Goal: Task Accomplishment & Management: Manage account settings

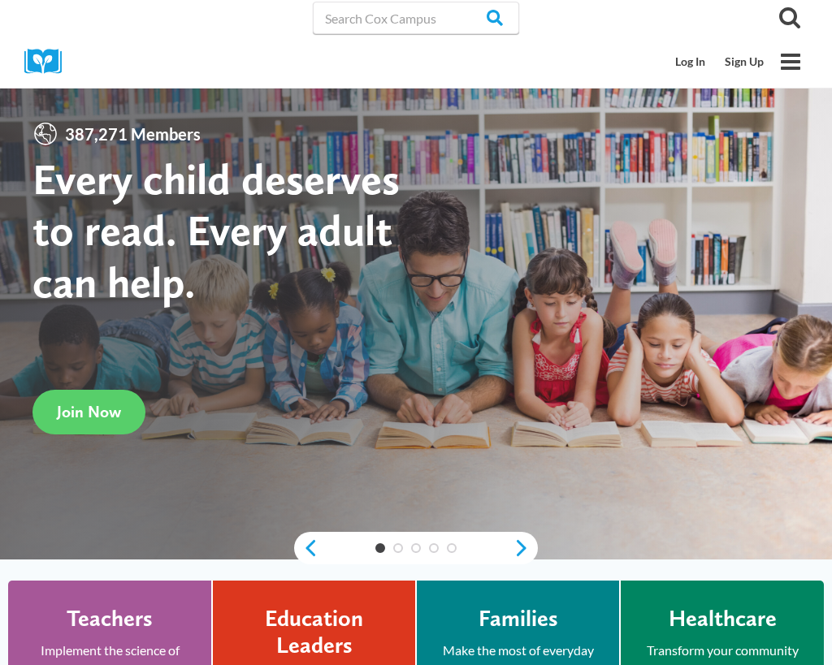
click at [675, 76] on link "Log In" at bounding box center [690, 61] width 50 height 31
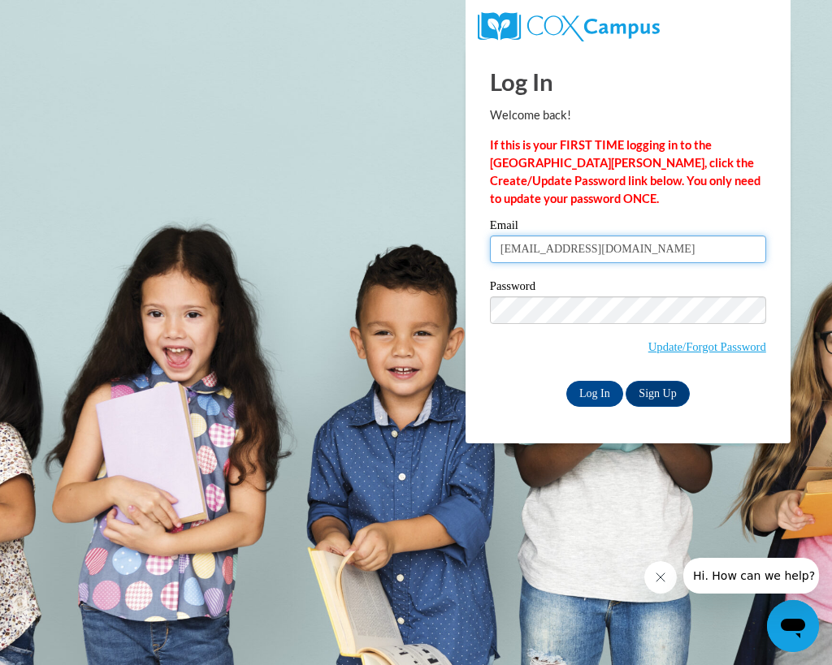
type input "[EMAIL_ADDRESS][DOMAIN_NAME]"
click at [692, 352] on link "Update/Forgot Password" at bounding box center [707, 346] width 118 height 13
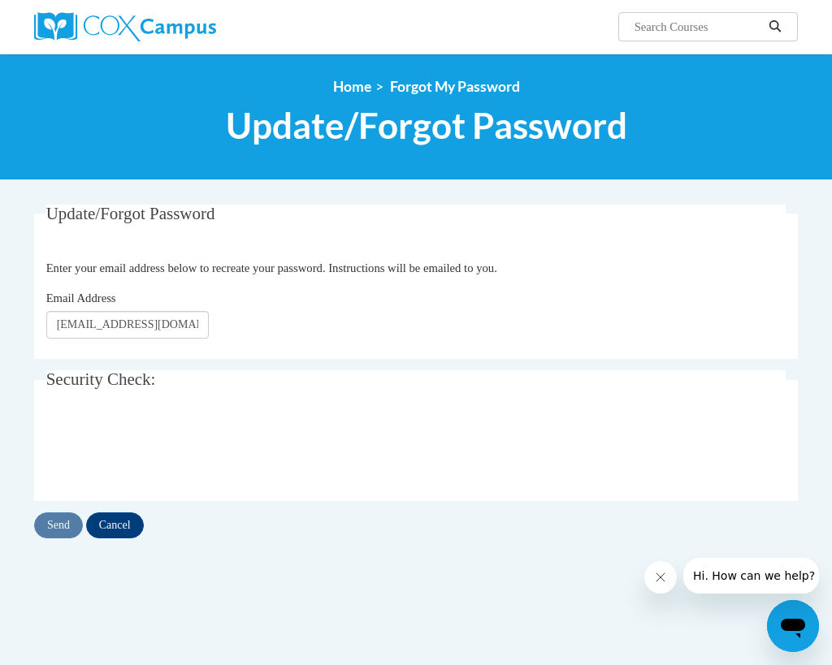
type input "tootsie2006@comcast.net"
click at [50, 525] on input "Send" at bounding box center [58, 525] width 49 height 26
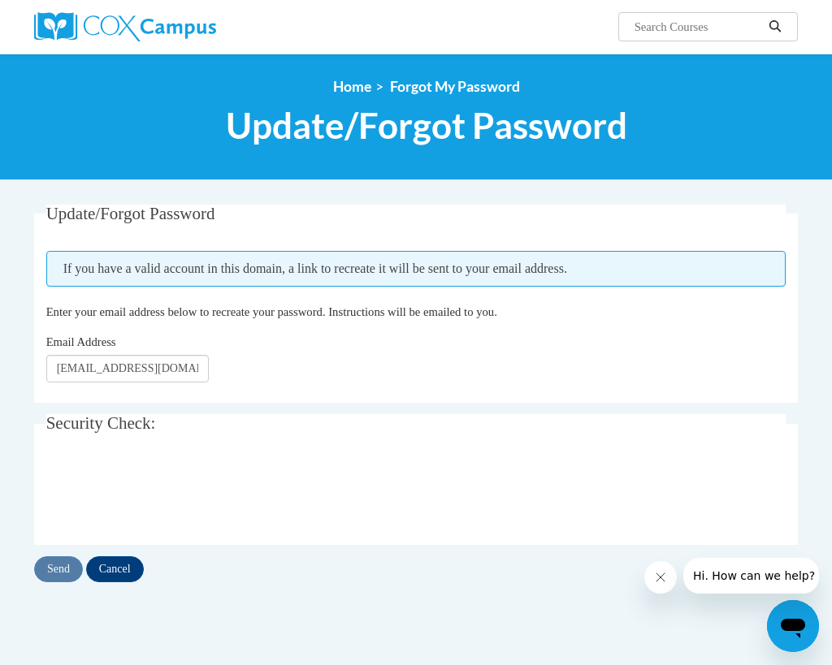
click at [58, 573] on div "Send Cancel" at bounding box center [415, 569] width 763 height 26
click at [37, 380] on fieldset "Update/Forgot Password Please enter your email address If you have a valid acco…" at bounding box center [415, 304] width 763 height 198
click at [132, 32] on img at bounding box center [125, 26] width 182 height 29
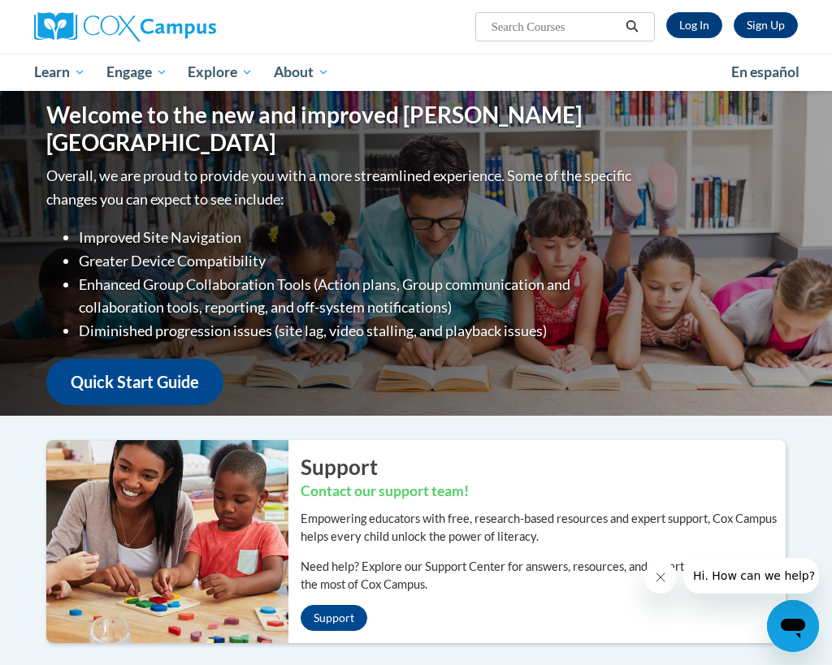
click at [569, 641] on div "Support Contact our support team! Empowering educators with free, research-base…" at bounding box center [542, 541] width 509 height 203
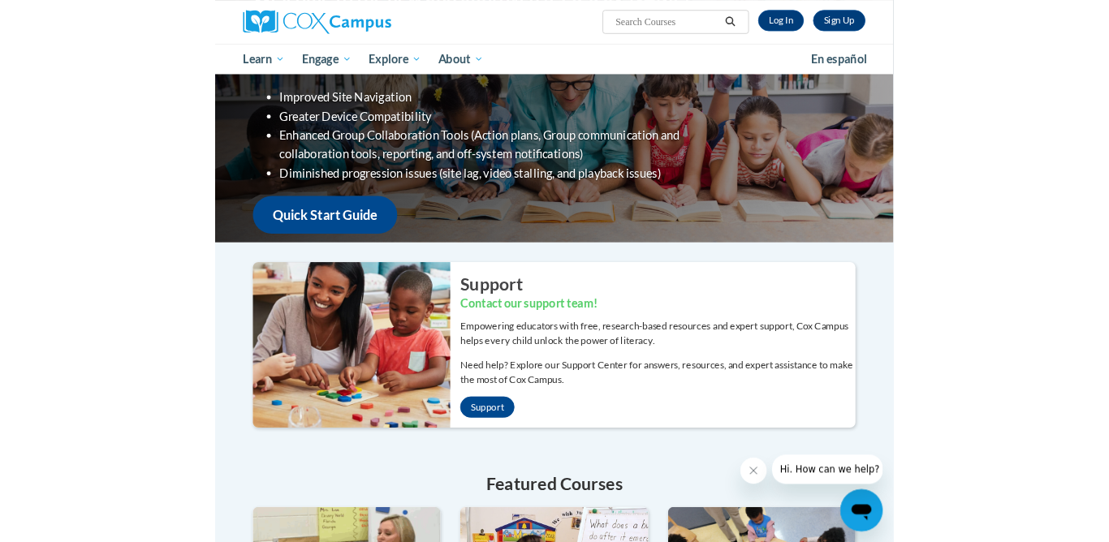
scroll to position [42, 0]
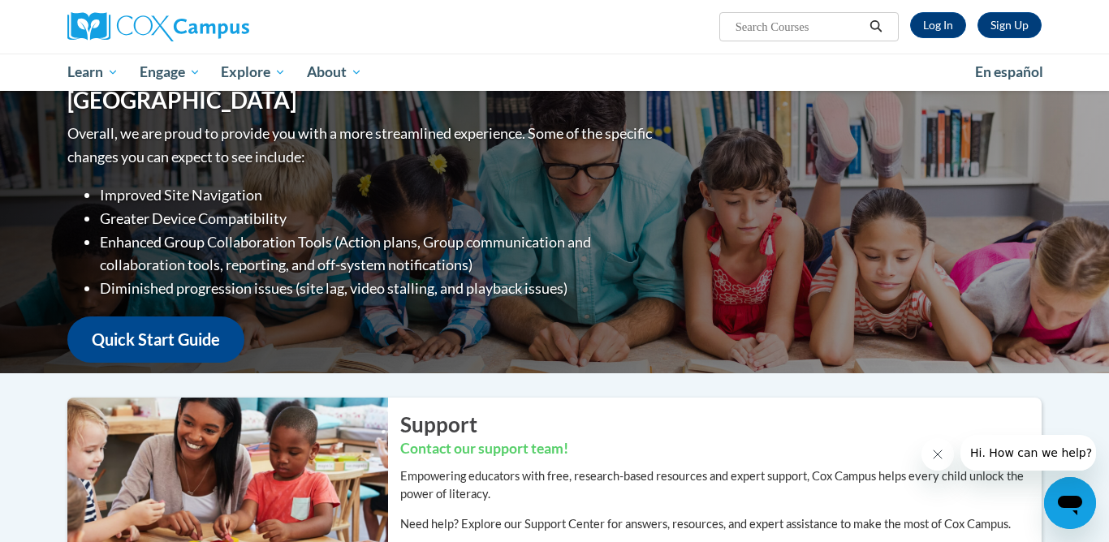
click at [831, 28] on link "Log In" at bounding box center [938, 25] width 56 height 26
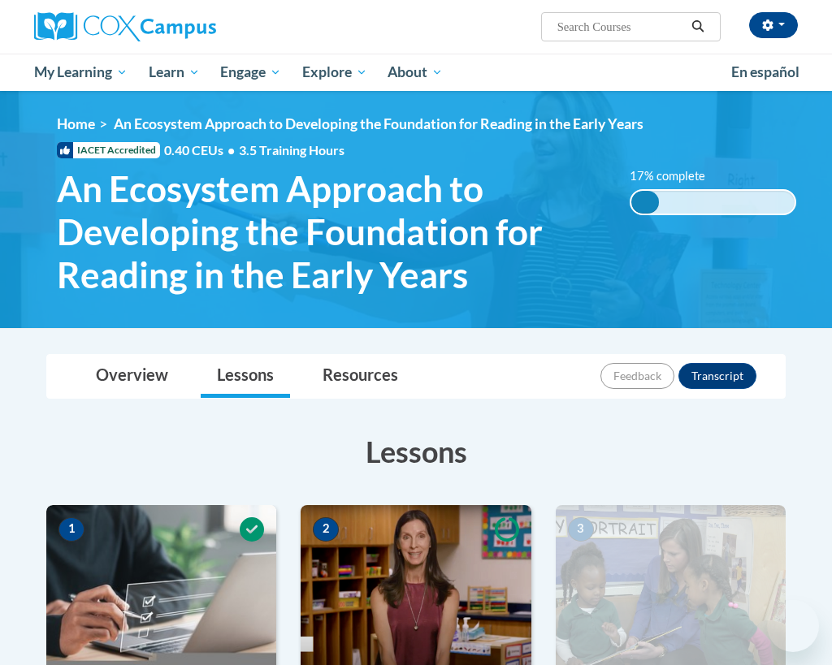
scroll to position [1308, 0]
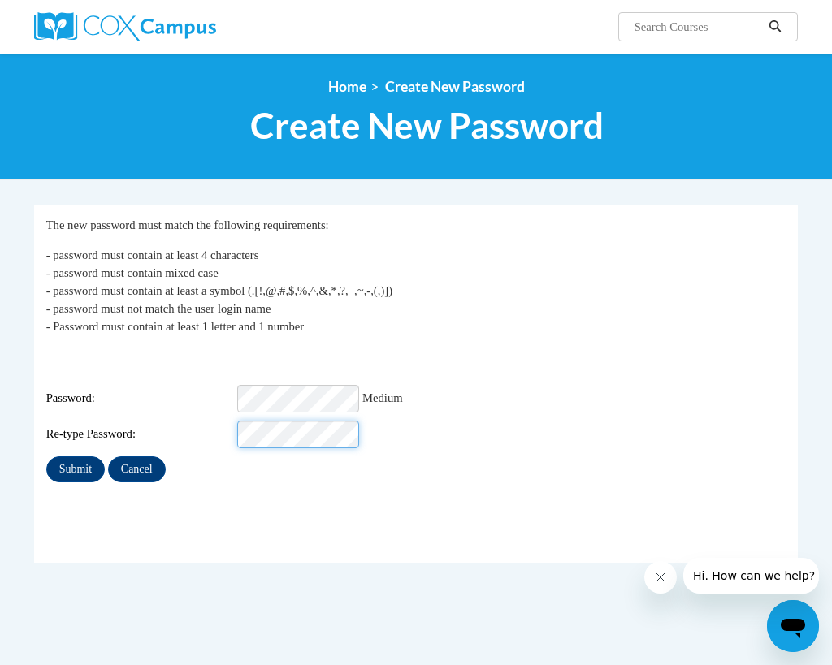
click at [75, 458] on input "Submit" at bounding box center [75, 469] width 58 height 26
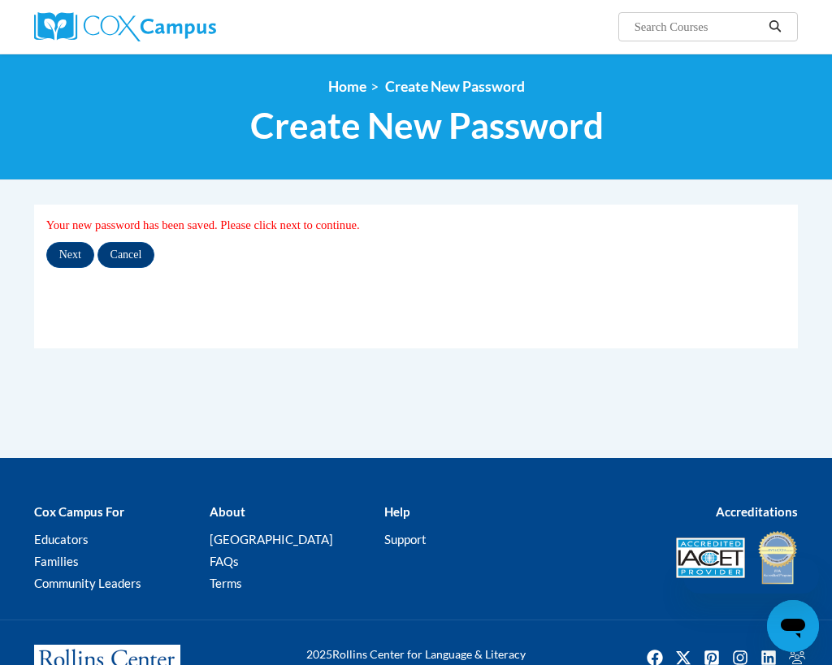
click at [60, 257] on input "Next" at bounding box center [70, 255] width 48 height 26
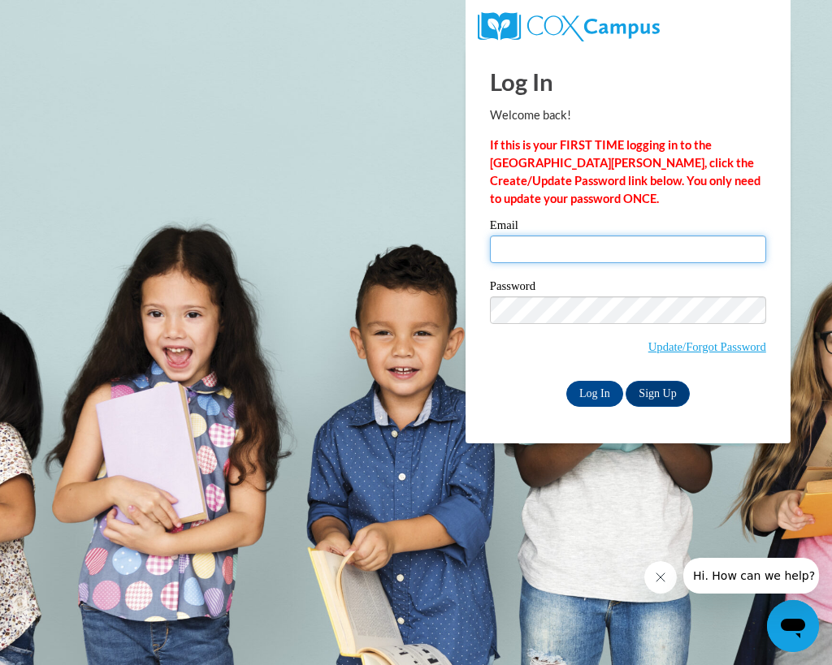
click at [507, 249] on input "Email" at bounding box center [628, 249] width 276 height 28
type input "tootsie2006@comcat.net"
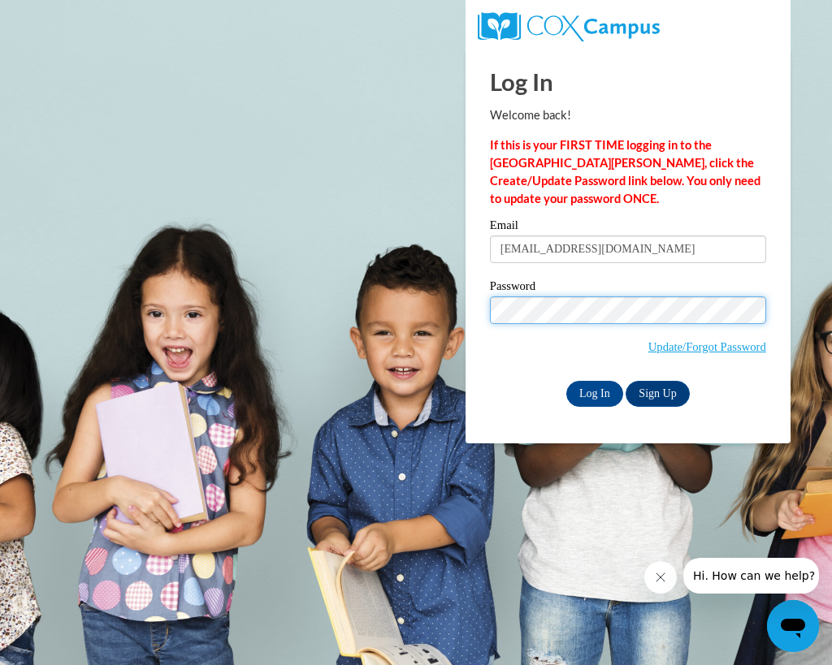
click at [579, 393] on input "Log In" at bounding box center [594, 394] width 57 height 26
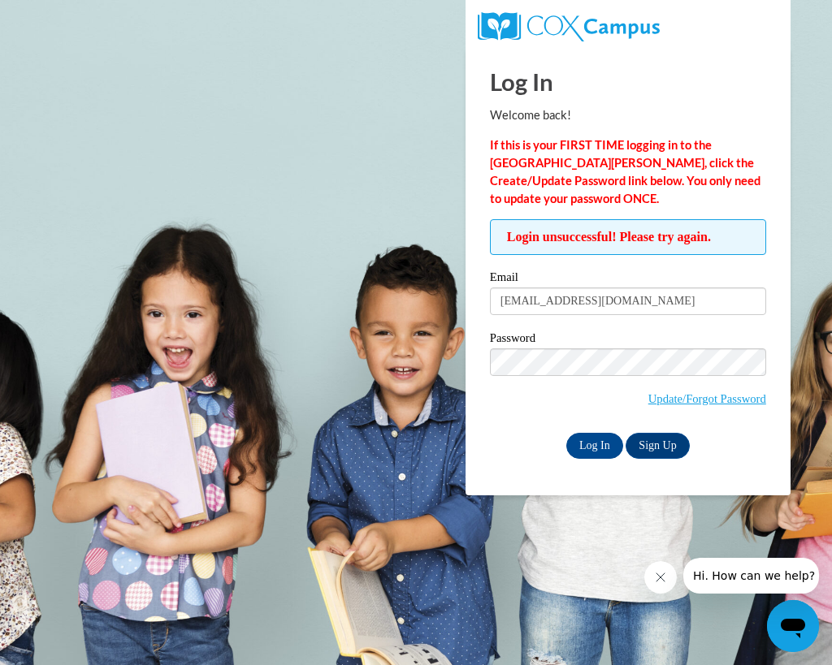
click at [581, 446] on input "Log In" at bounding box center [594, 446] width 57 height 26
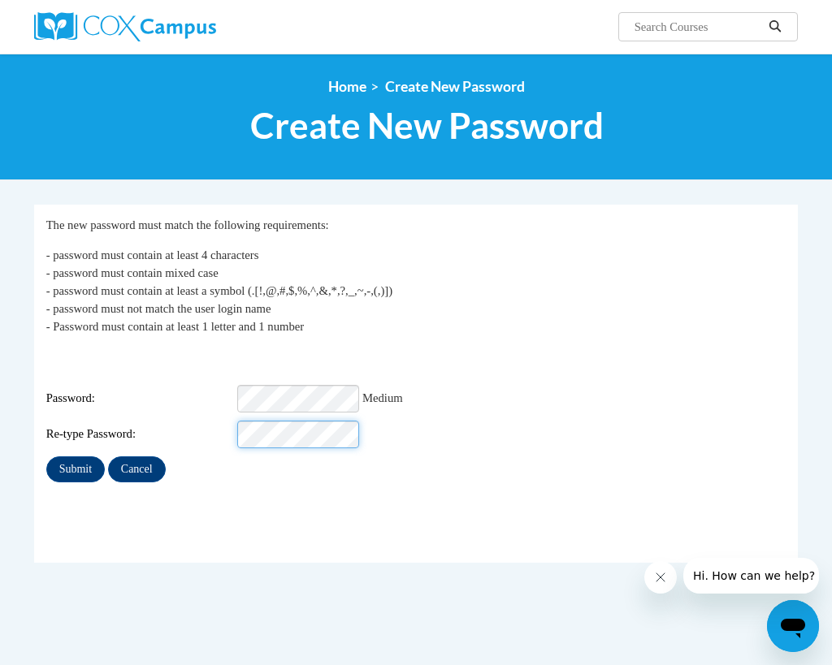
click at [63, 461] on input "Submit" at bounding box center [75, 469] width 58 height 26
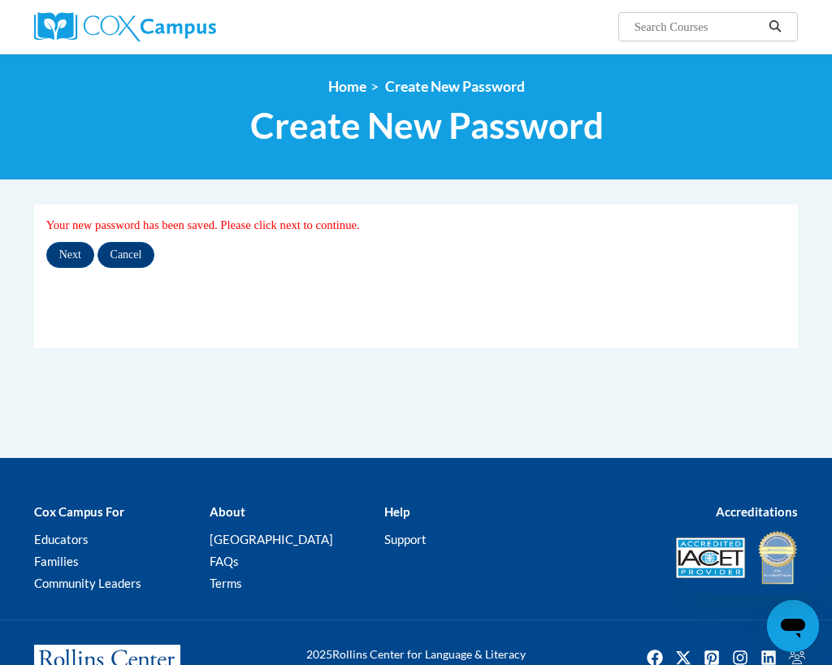
click at [55, 260] on input "Next" at bounding box center [70, 255] width 48 height 26
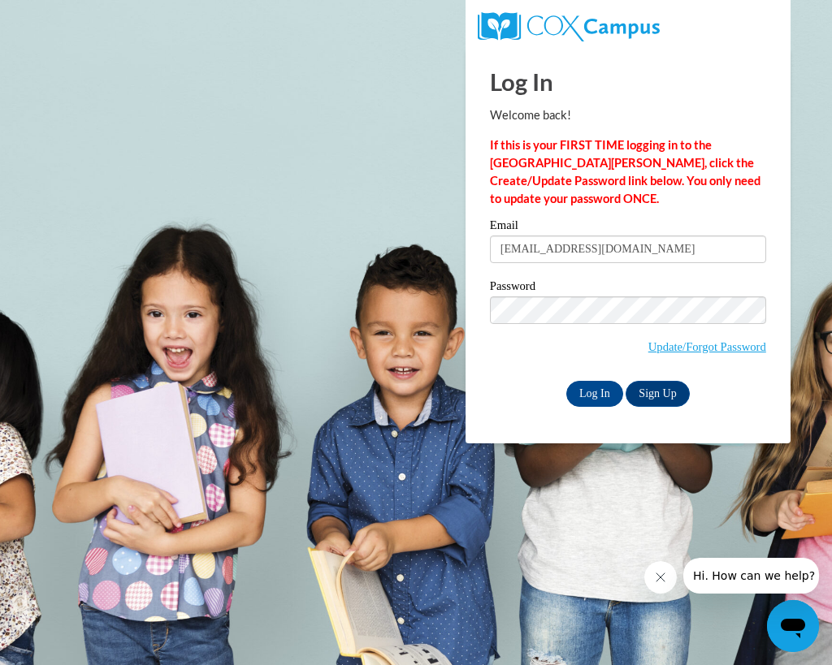
type input "[EMAIL_ADDRESS][DOMAIN_NAME]"
click at [594, 392] on input "Log In" at bounding box center [594, 394] width 57 height 26
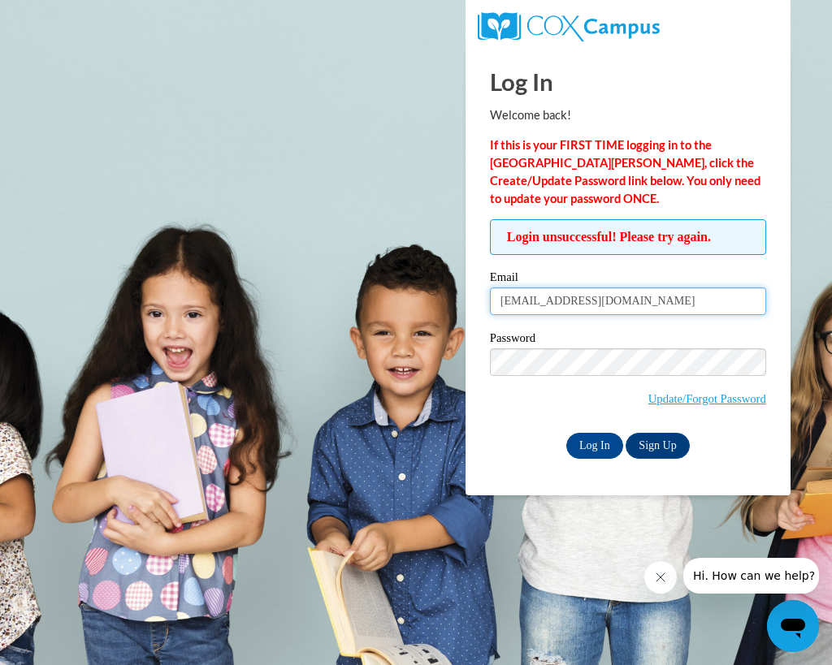
click at [639, 302] on input "[EMAIL_ADDRESS][DOMAIN_NAME]" at bounding box center [628, 301] width 276 height 28
type input "tootsie2006@comcast.net"
click at [581, 439] on input "Log In" at bounding box center [594, 446] width 57 height 26
click at [643, 305] on input "[EMAIL_ADDRESS][DOMAIN_NAME]" at bounding box center [628, 301] width 276 height 28
type input "[EMAIL_ADDRESS][DOMAIN_NAME]"
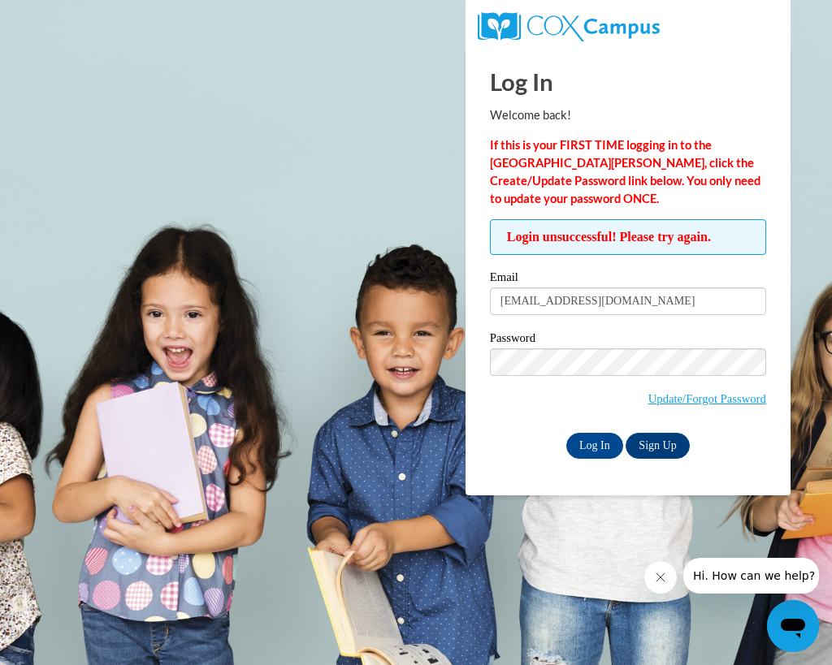
click at [585, 446] on input "Log In" at bounding box center [594, 446] width 57 height 26
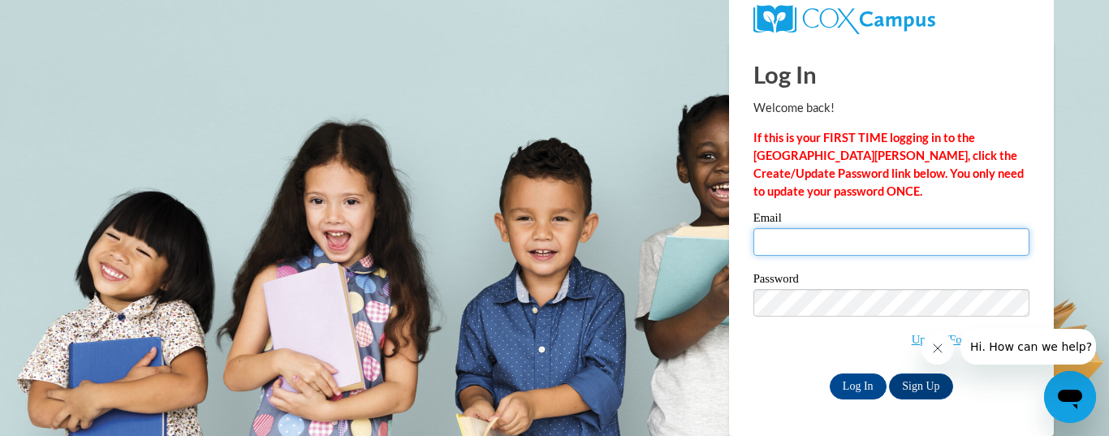
click at [762, 251] on input "Email" at bounding box center [892, 242] width 276 height 28
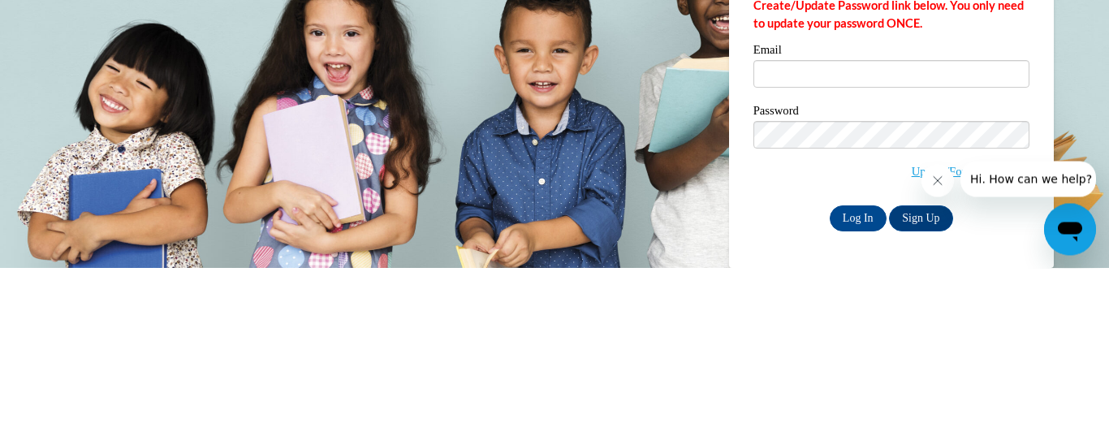
scroll to position [6, 0]
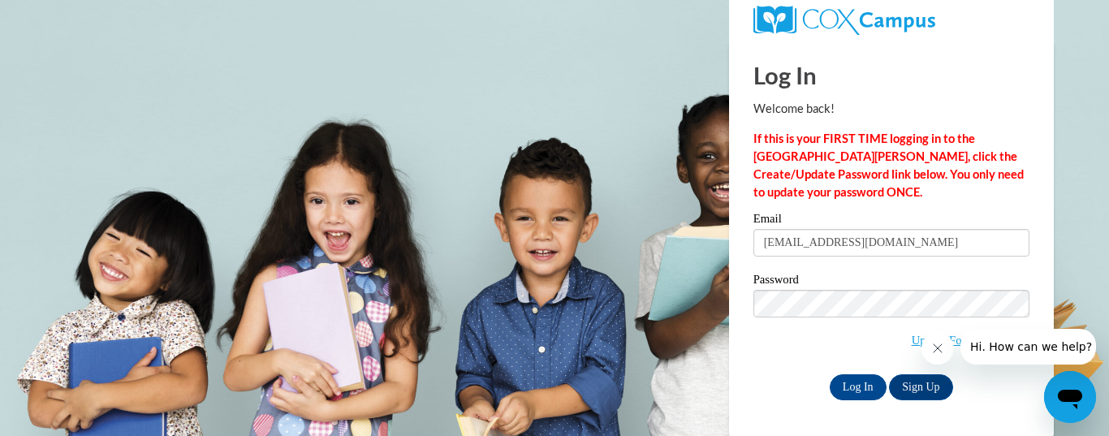
type input "[EMAIL_ADDRESS][DOMAIN_NAME]"
click at [852, 385] on input "Log In" at bounding box center [858, 387] width 57 height 26
